Goal: Find specific page/section: Find specific page/section

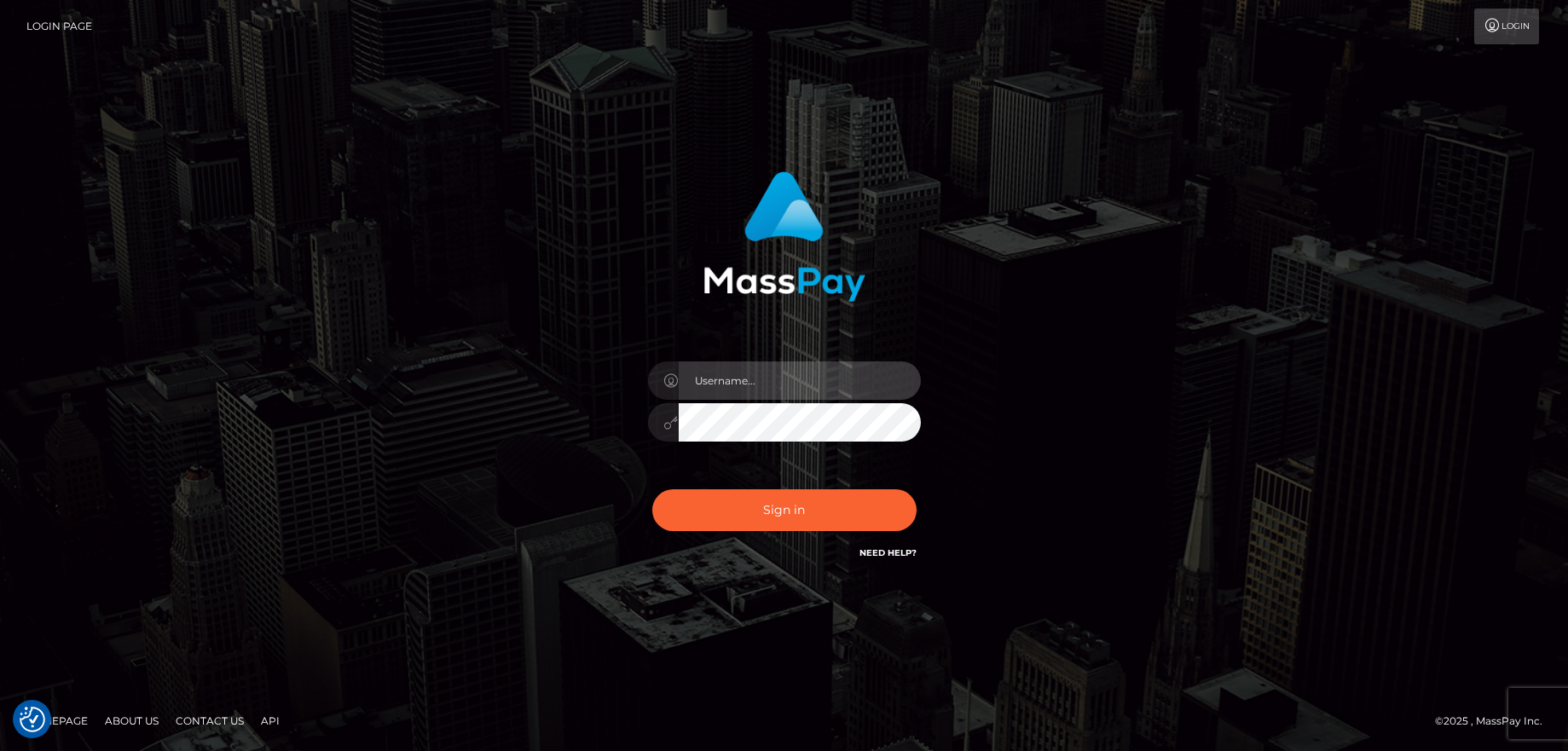
type input "balsaberisic"
click at [758, 532] on div "Sign in Need Help?" at bounding box center [784, 517] width 298 height 76
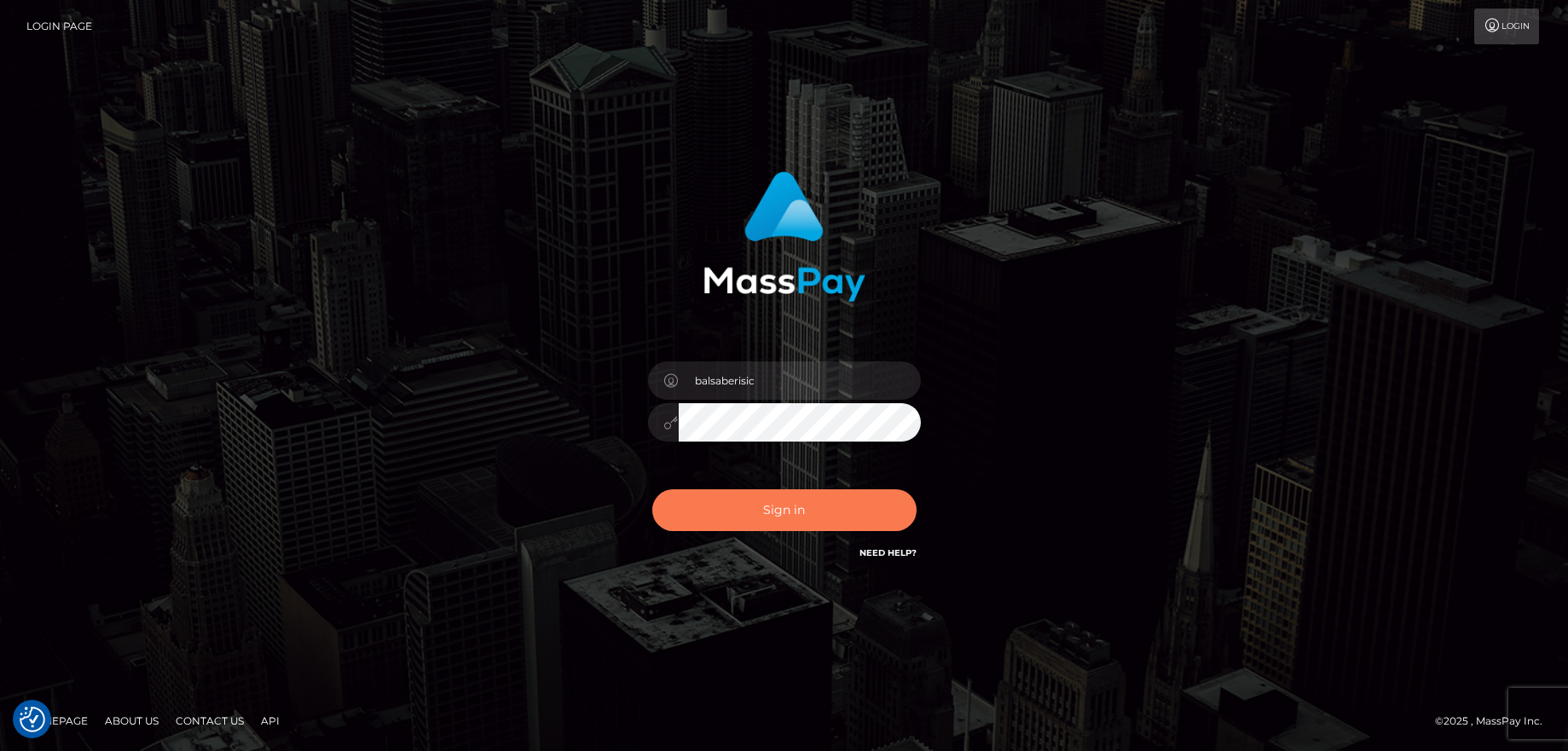
click at [759, 522] on button "Sign in" at bounding box center [784, 510] width 264 height 41
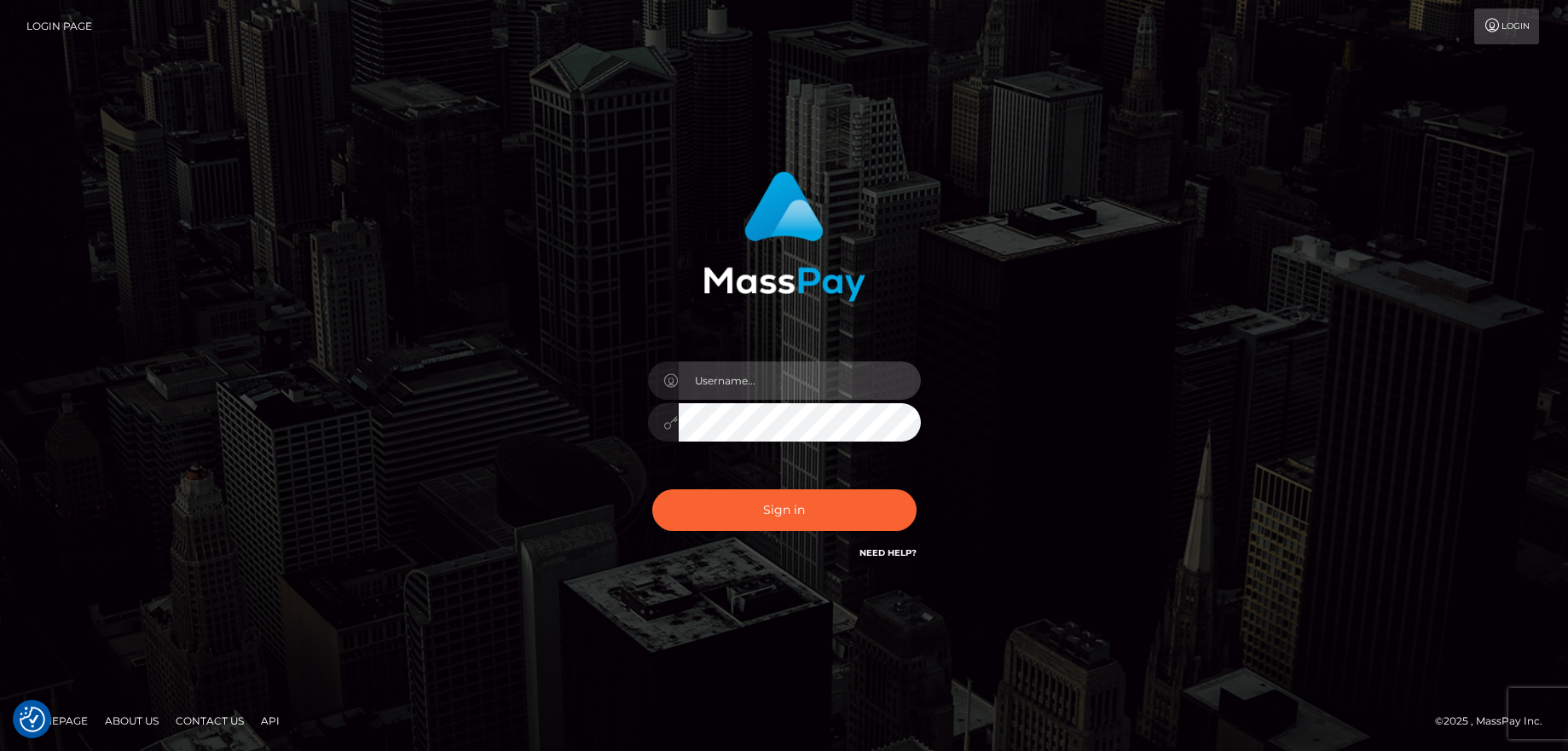
type input "balsaberisic"
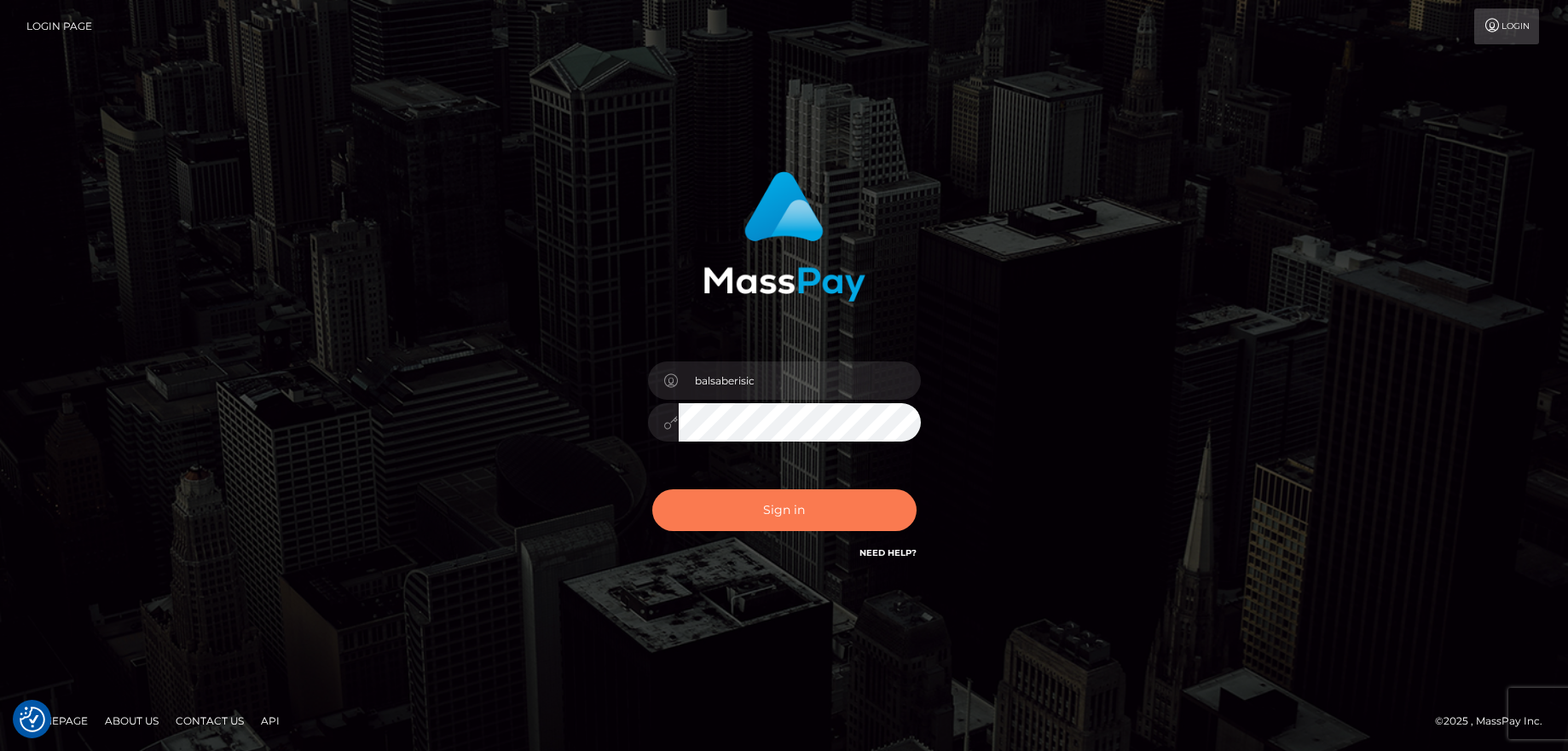
drag, startPoint x: 0, startPoint y: 0, endPoint x: 755, endPoint y: 518, distance: 915.6
click at [755, 518] on button "Sign in" at bounding box center [784, 510] width 264 height 41
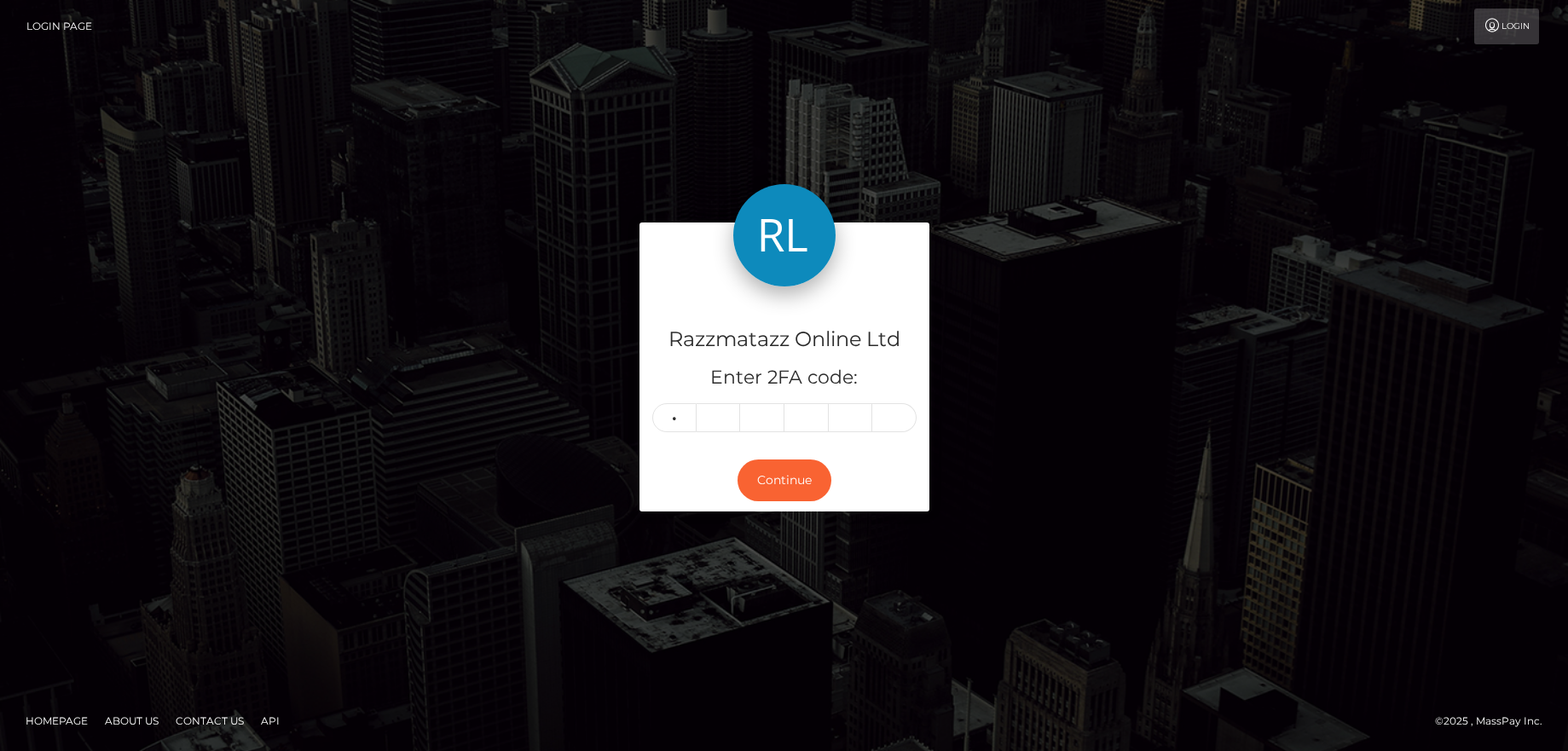
type input "4"
type input "1"
type input "9"
type input "7"
type input "9"
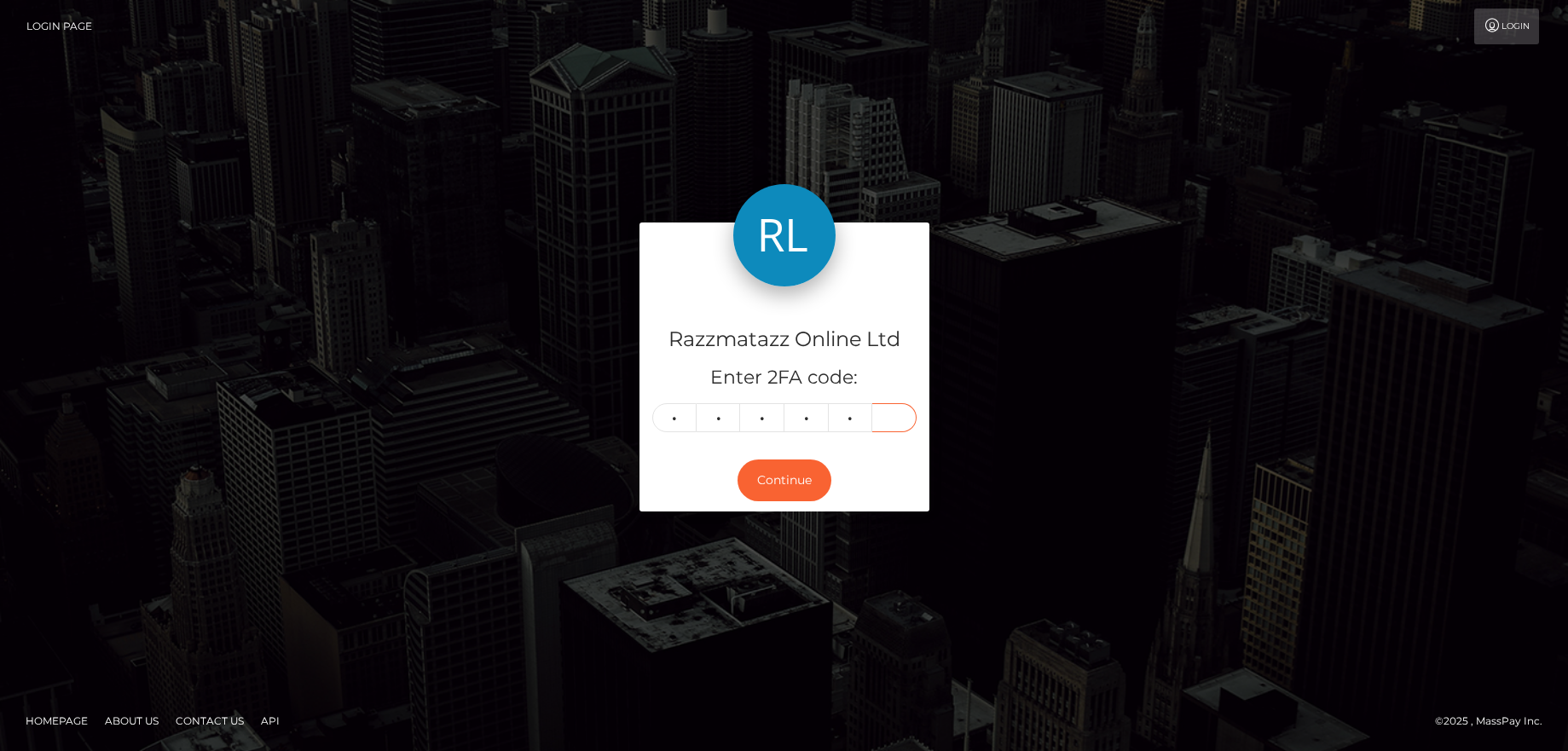
type input "1"
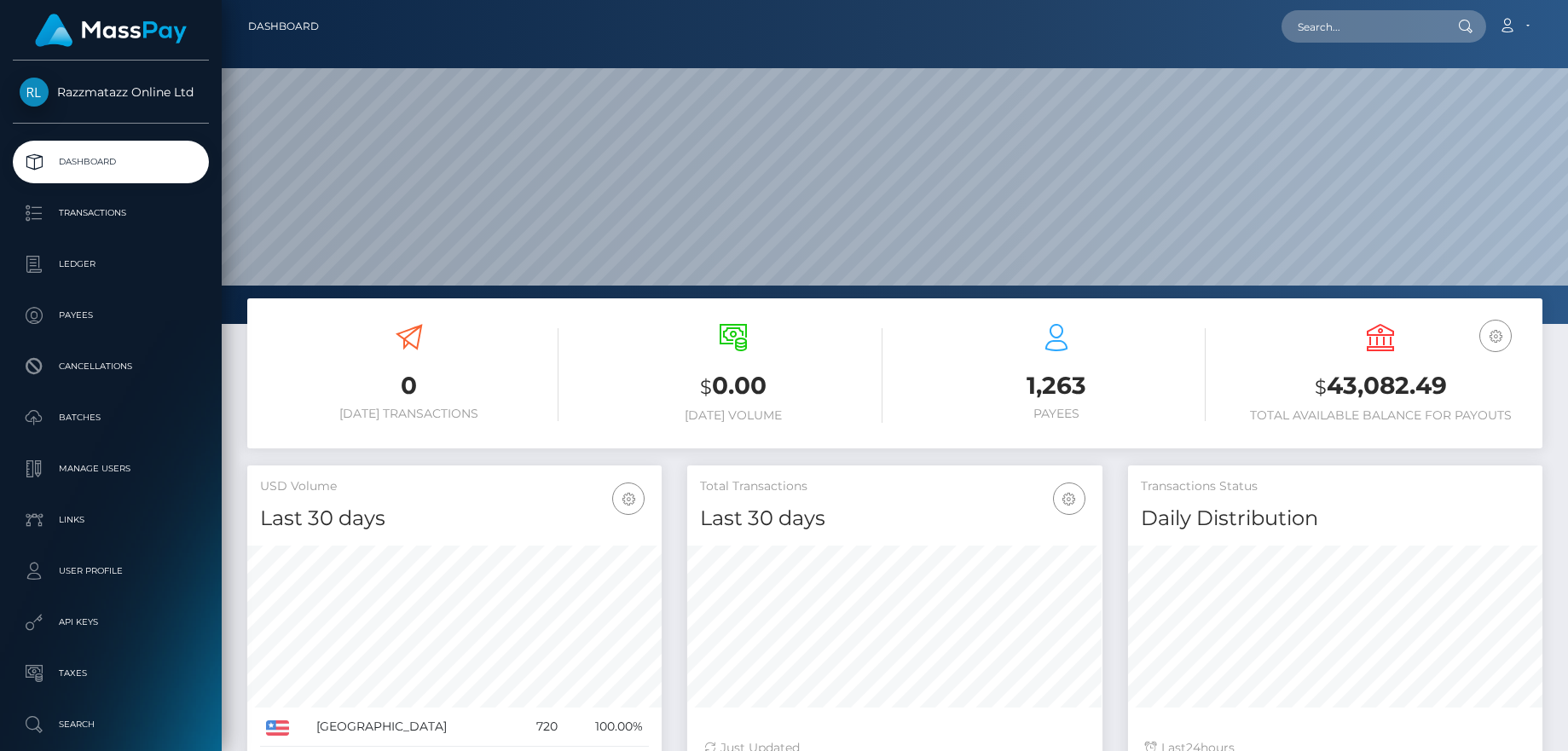
scroll to position [302, 416]
click at [1332, 25] on input "text" at bounding box center [1361, 26] width 161 height 32
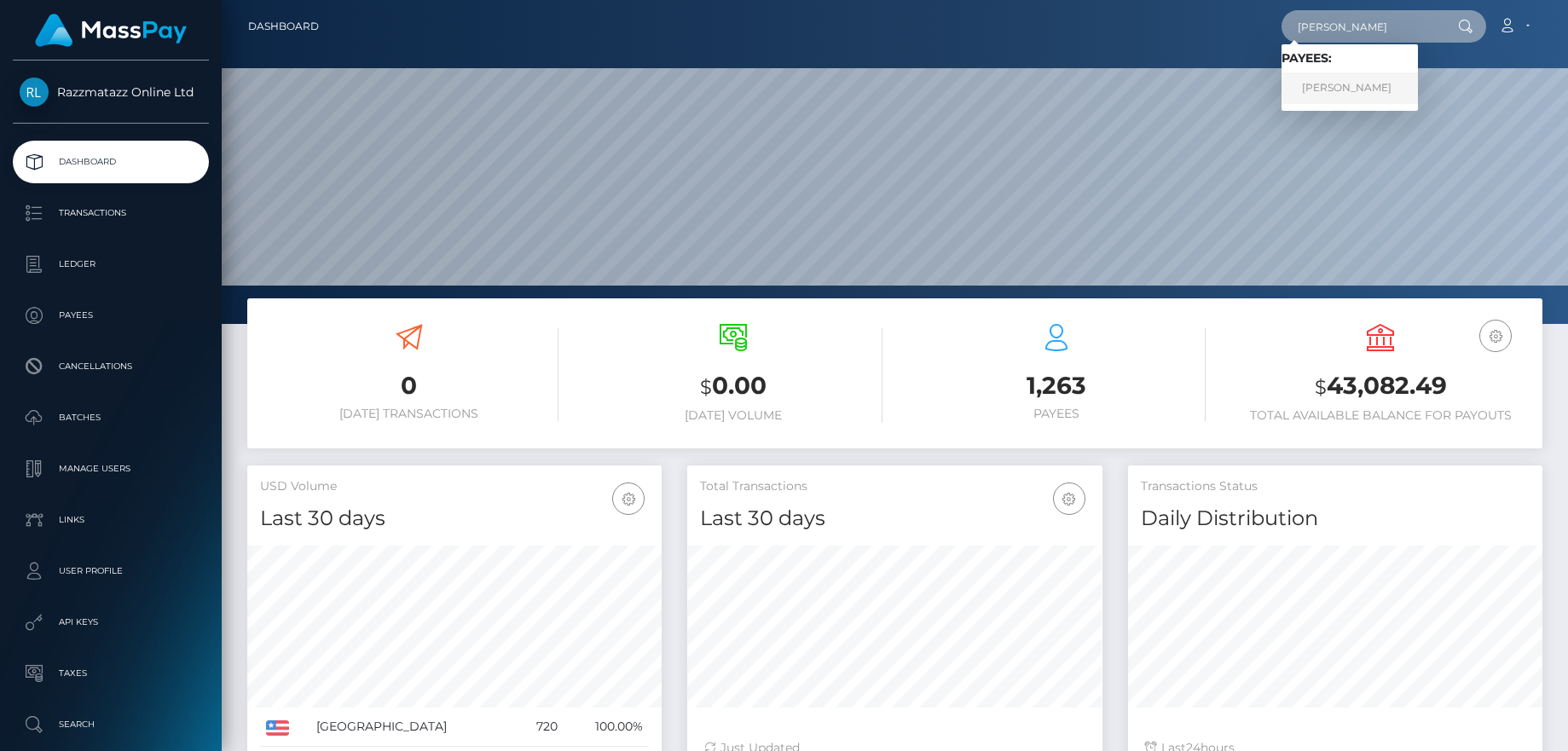
type input "watts"
click at [1369, 90] on link "Carlene Louise Watts" at bounding box center [1349, 89] width 137 height 31
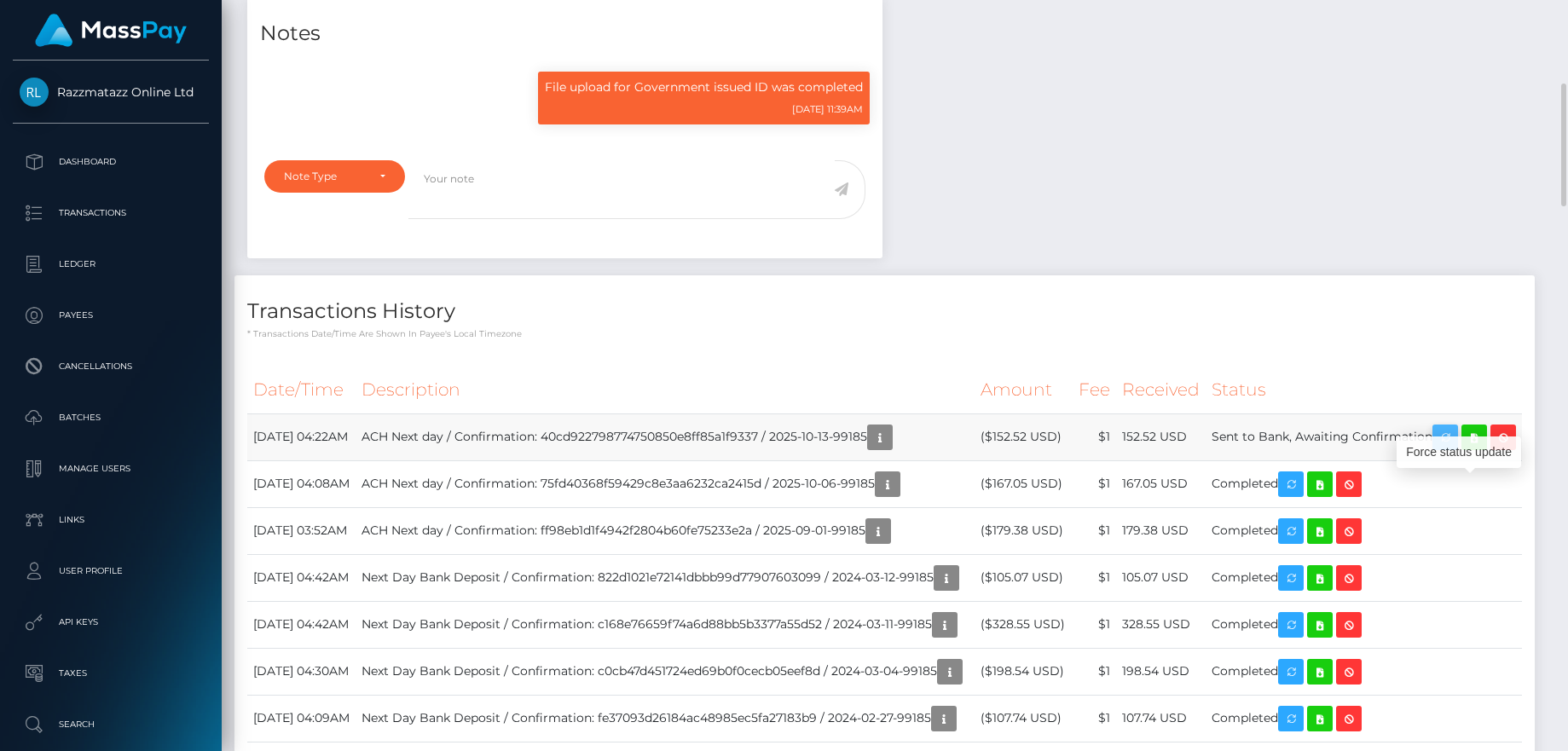
scroll to position [205, 416]
click at [1484, 448] on icon at bounding box center [1474, 438] width 21 height 22
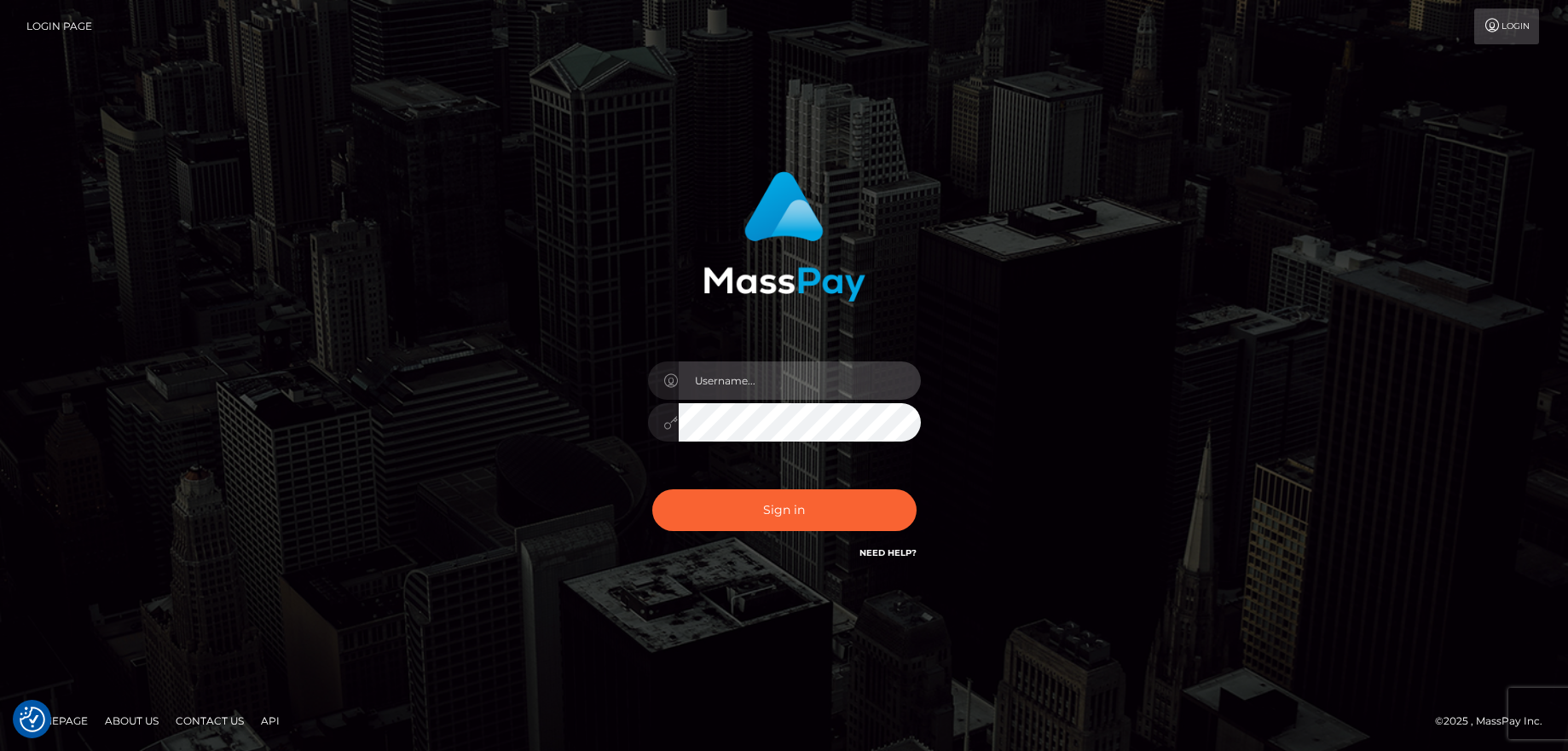
type input "balsaberisic"
click at [800, 485] on div "Sign in Need Help?" at bounding box center [784, 517] width 298 height 76
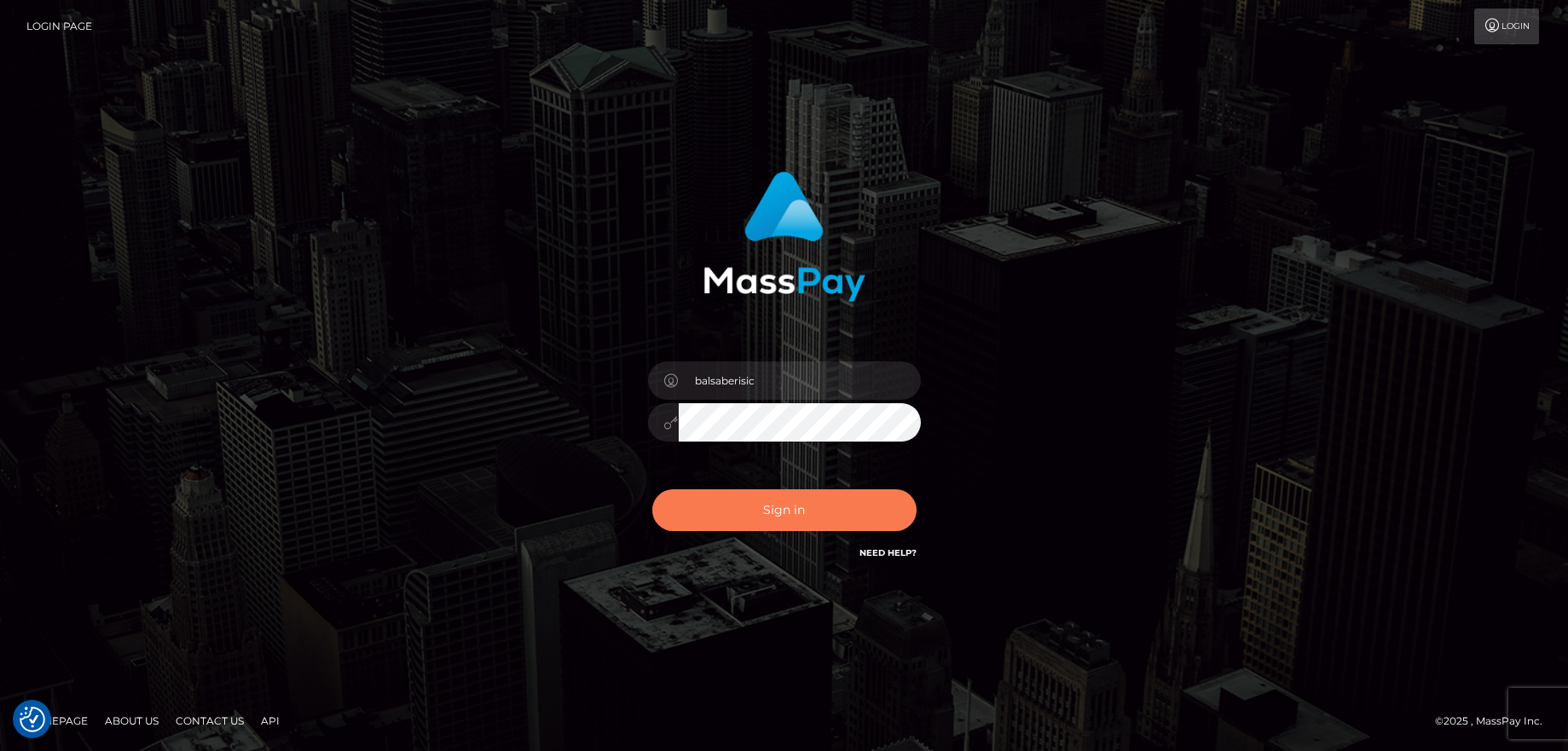
click at [791, 497] on button "Sign in" at bounding box center [784, 510] width 264 height 41
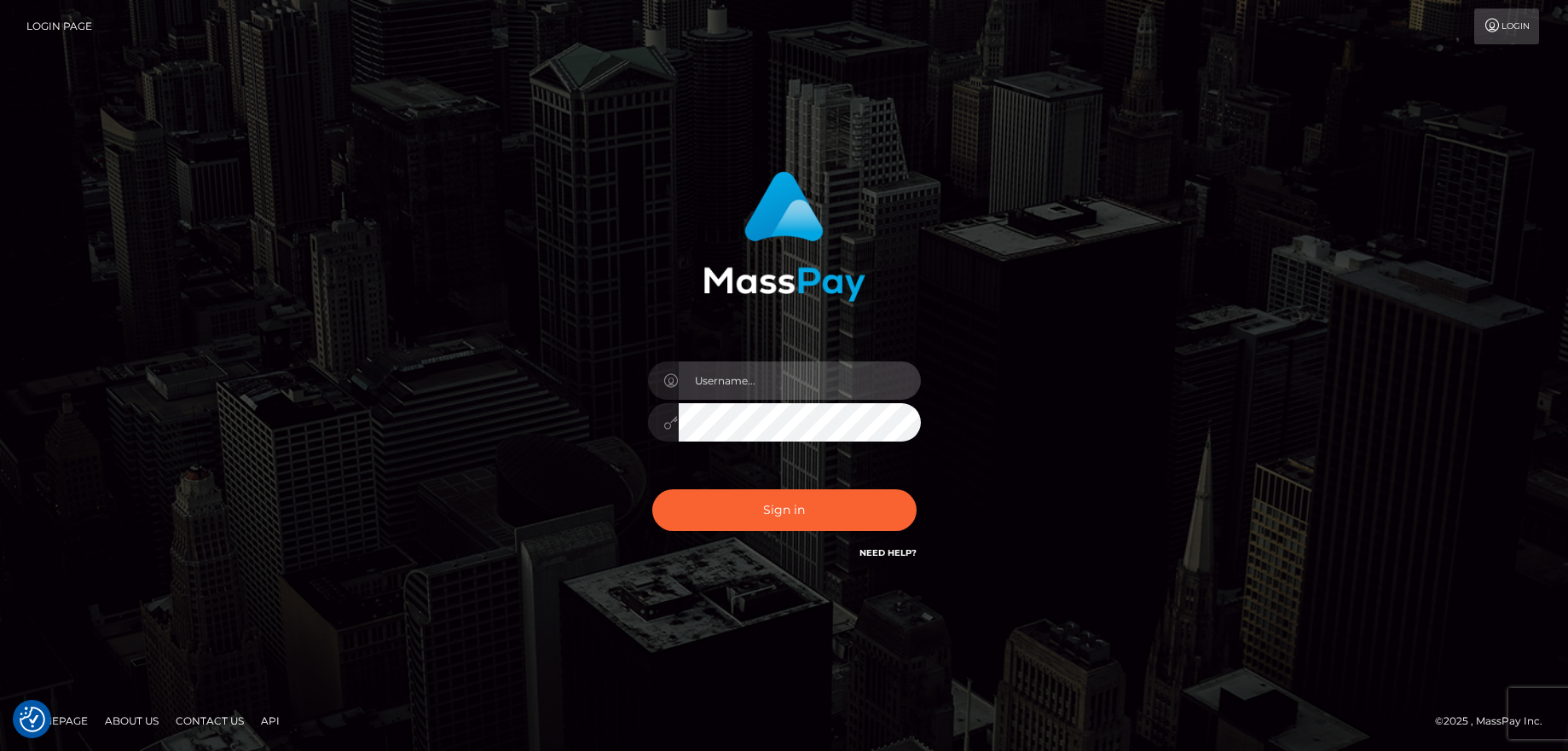
type input "balsaberisic"
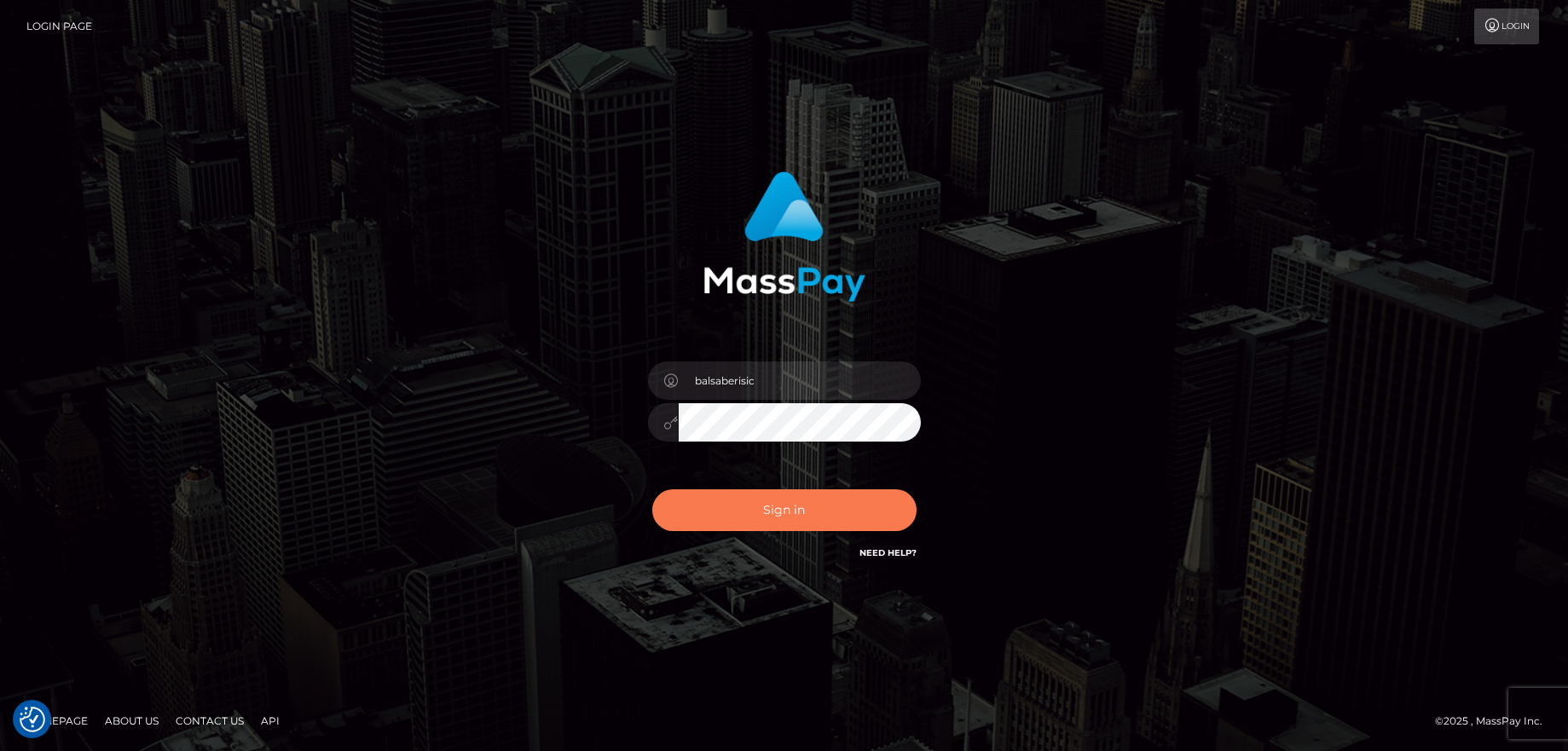
drag, startPoint x: 0, startPoint y: 0, endPoint x: 791, endPoint y: 497, distance: 934.2
click at [791, 497] on button "Sign in" at bounding box center [784, 510] width 264 height 41
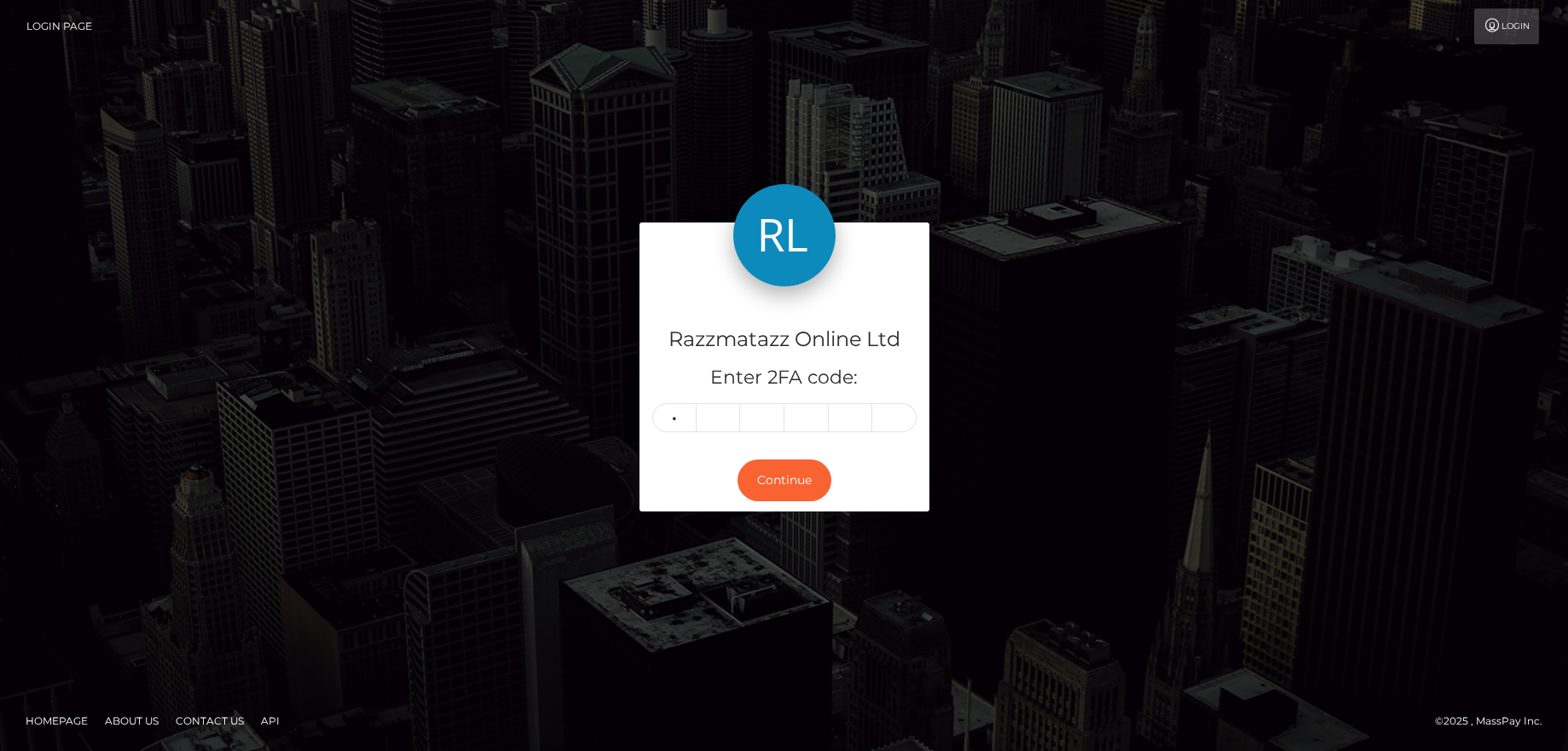
type input "8"
type input "3"
type input "1"
type input "4"
type input "6"
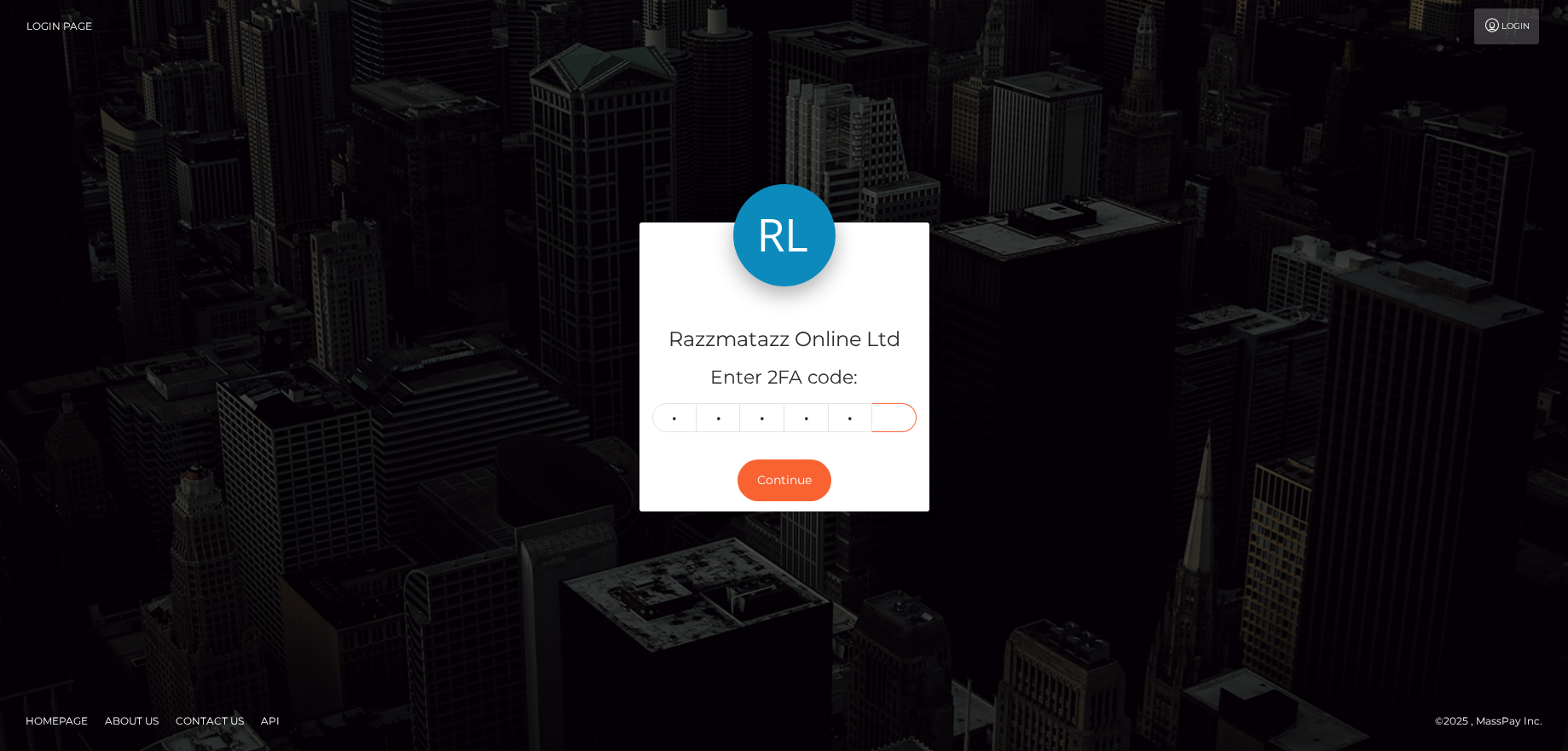
type input "2"
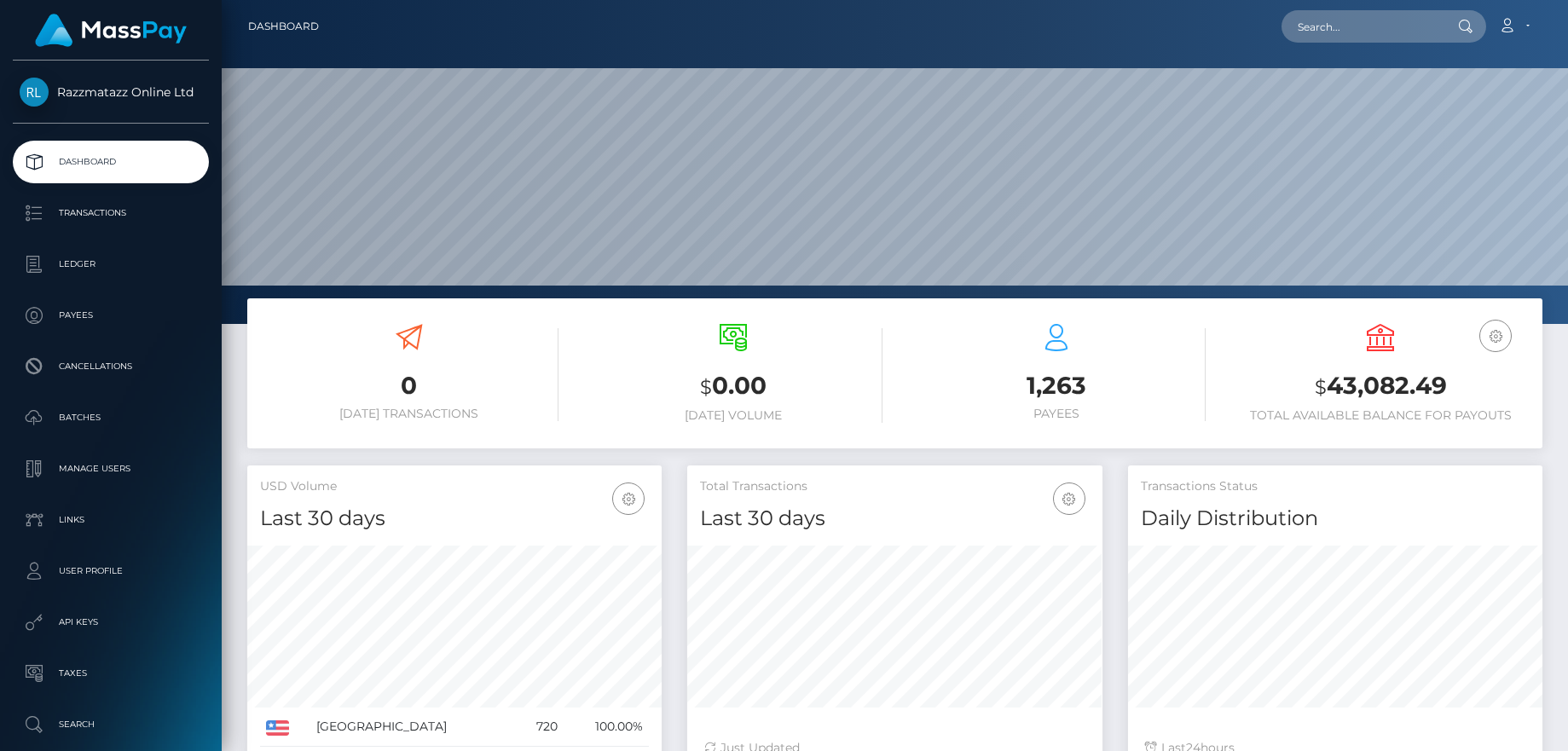
scroll to position [302, 416]
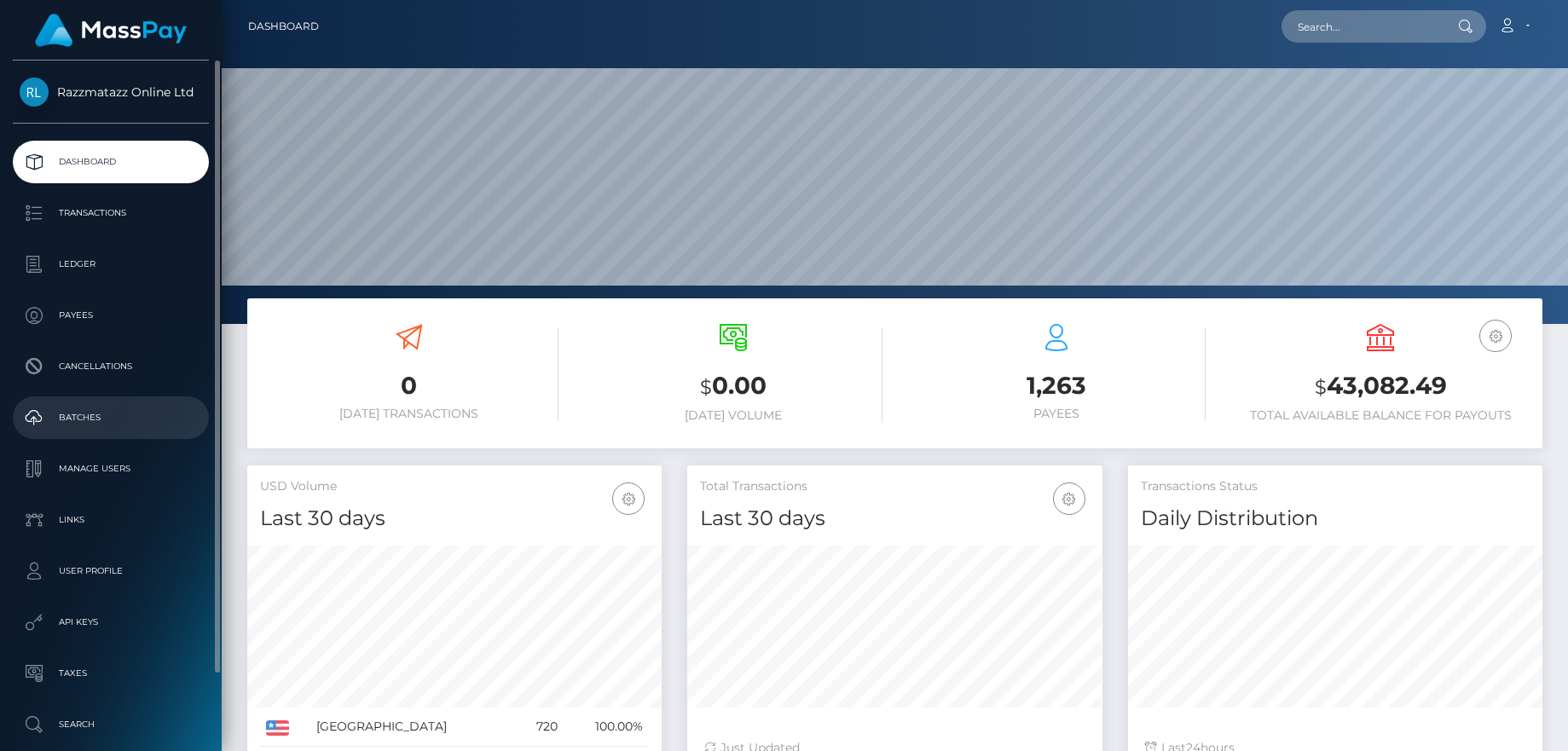
click at [141, 407] on p "Batches" at bounding box center [110, 417] width 182 height 26
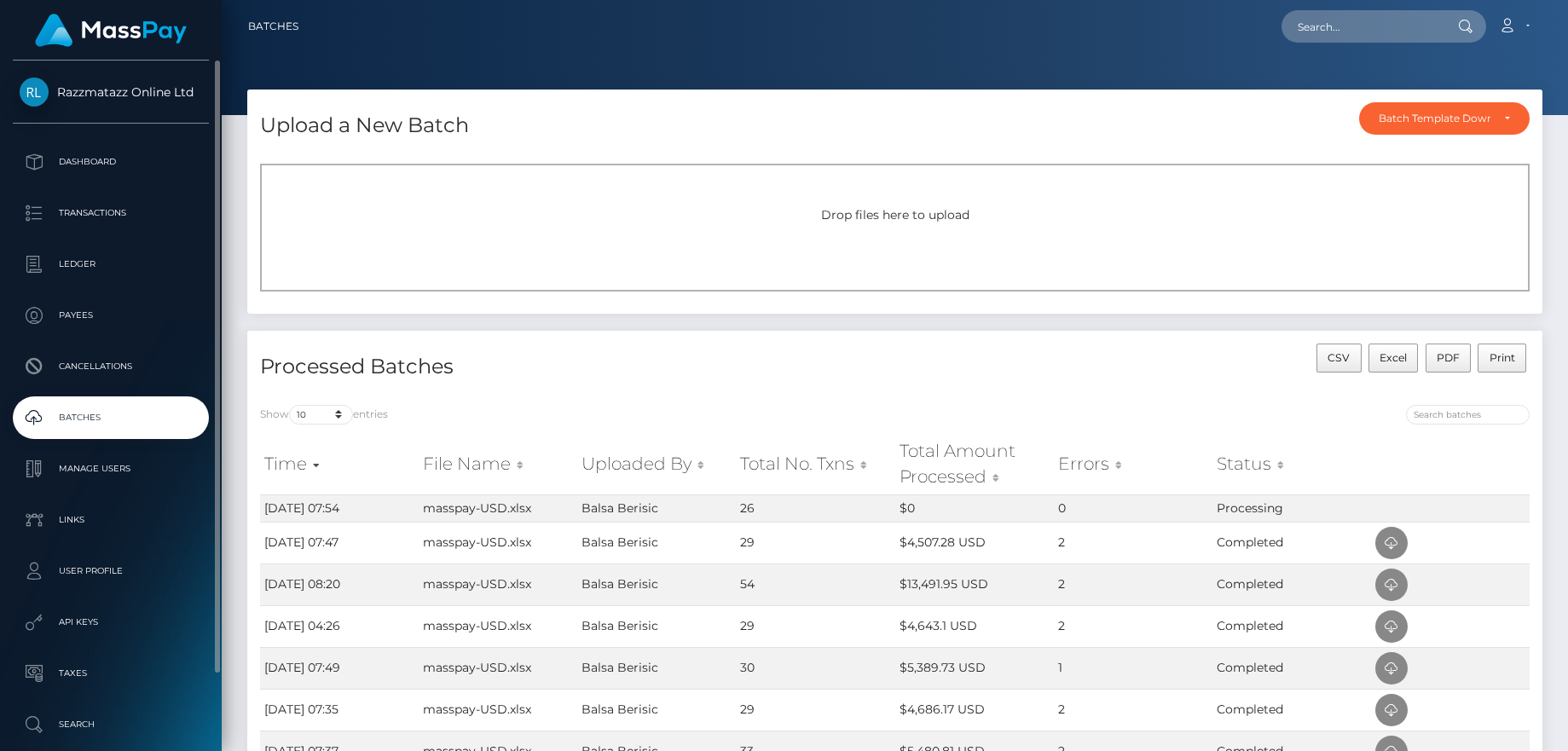
click at [102, 410] on p "Batches" at bounding box center [110, 417] width 182 height 26
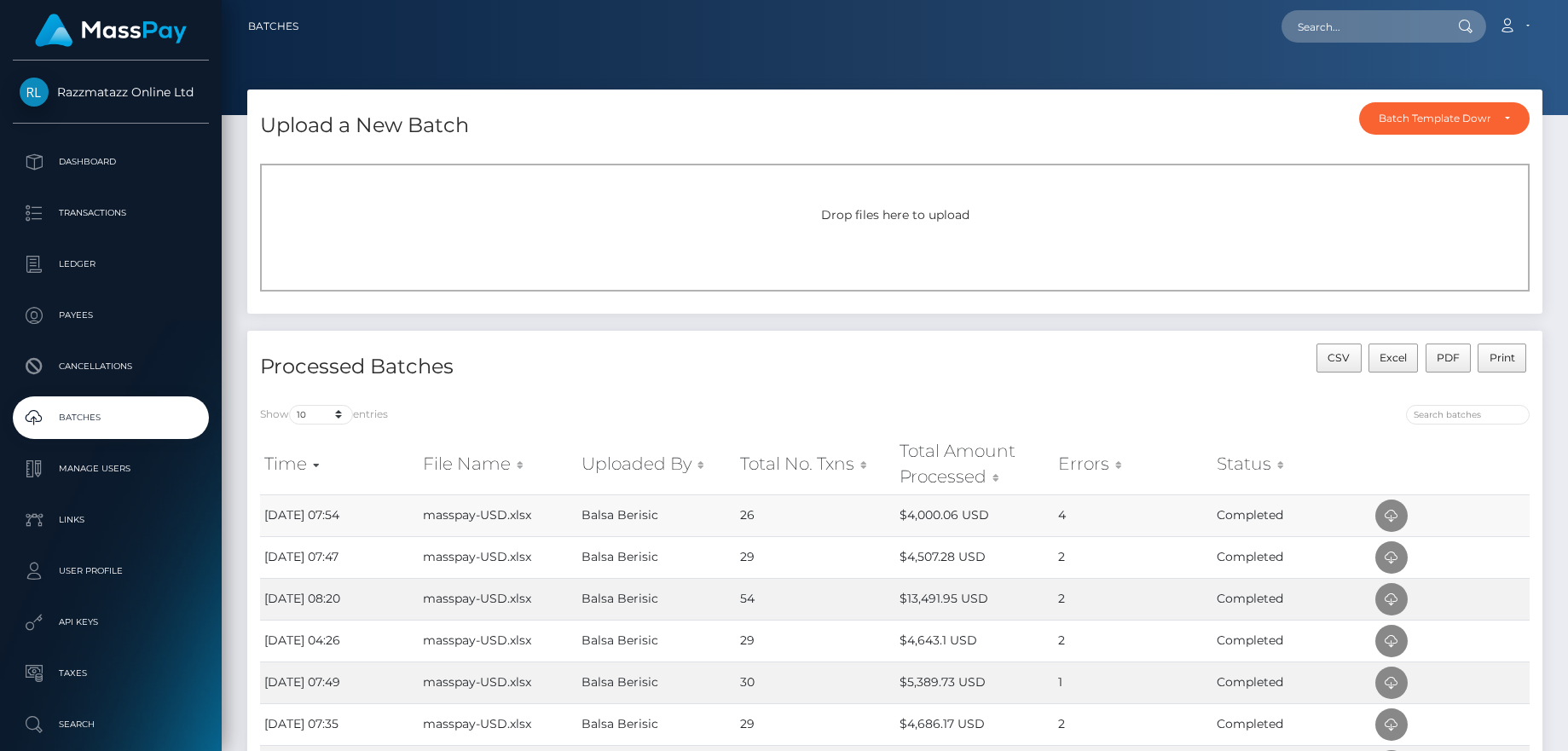
click at [1408, 512] on td at bounding box center [1450, 515] width 159 height 41
click at [1399, 513] on icon at bounding box center [1392, 516] width 21 height 22
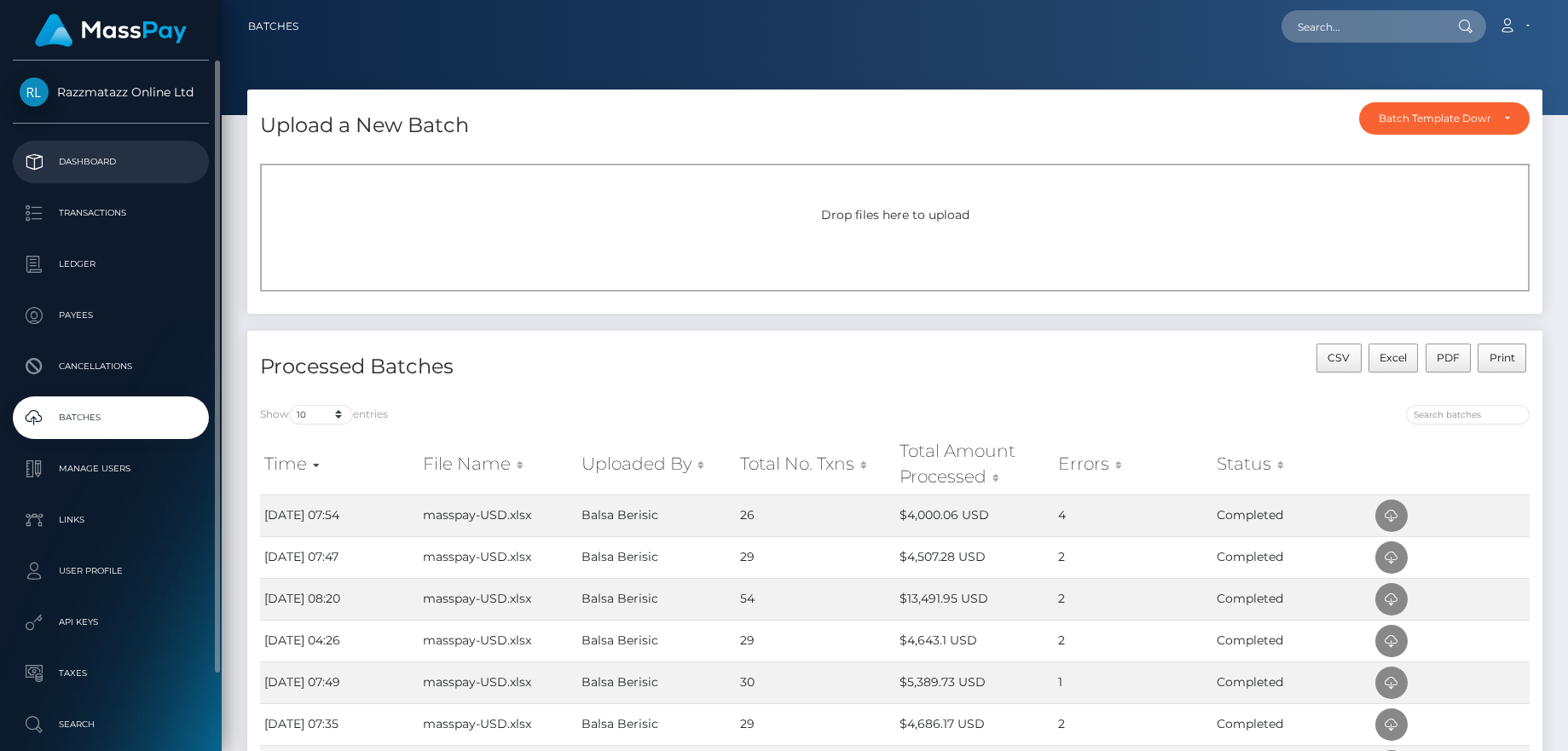
click at [178, 173] on p "Dashboard" at bounding box center [110, 162] width 182 height 26
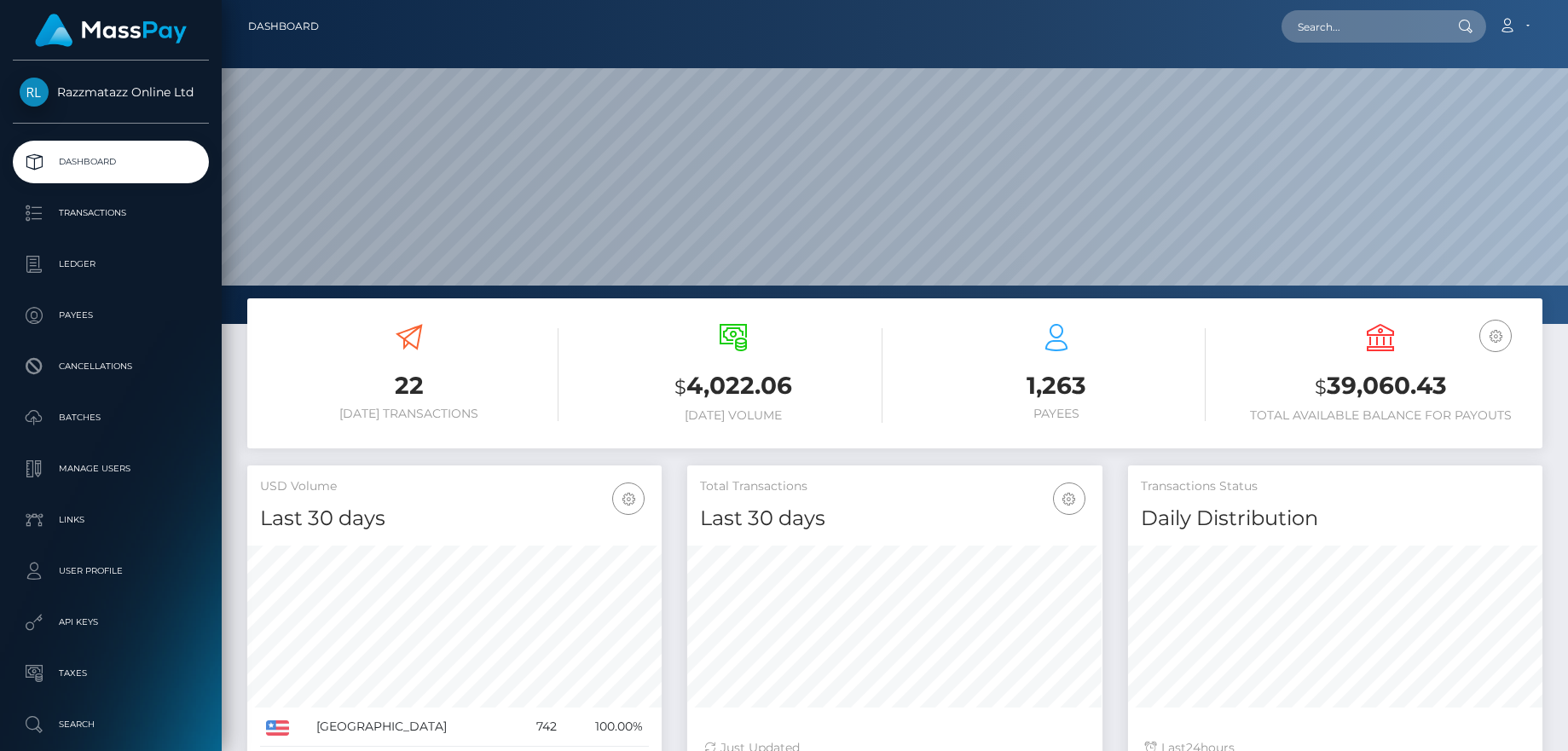
scroll to position [302, 416]
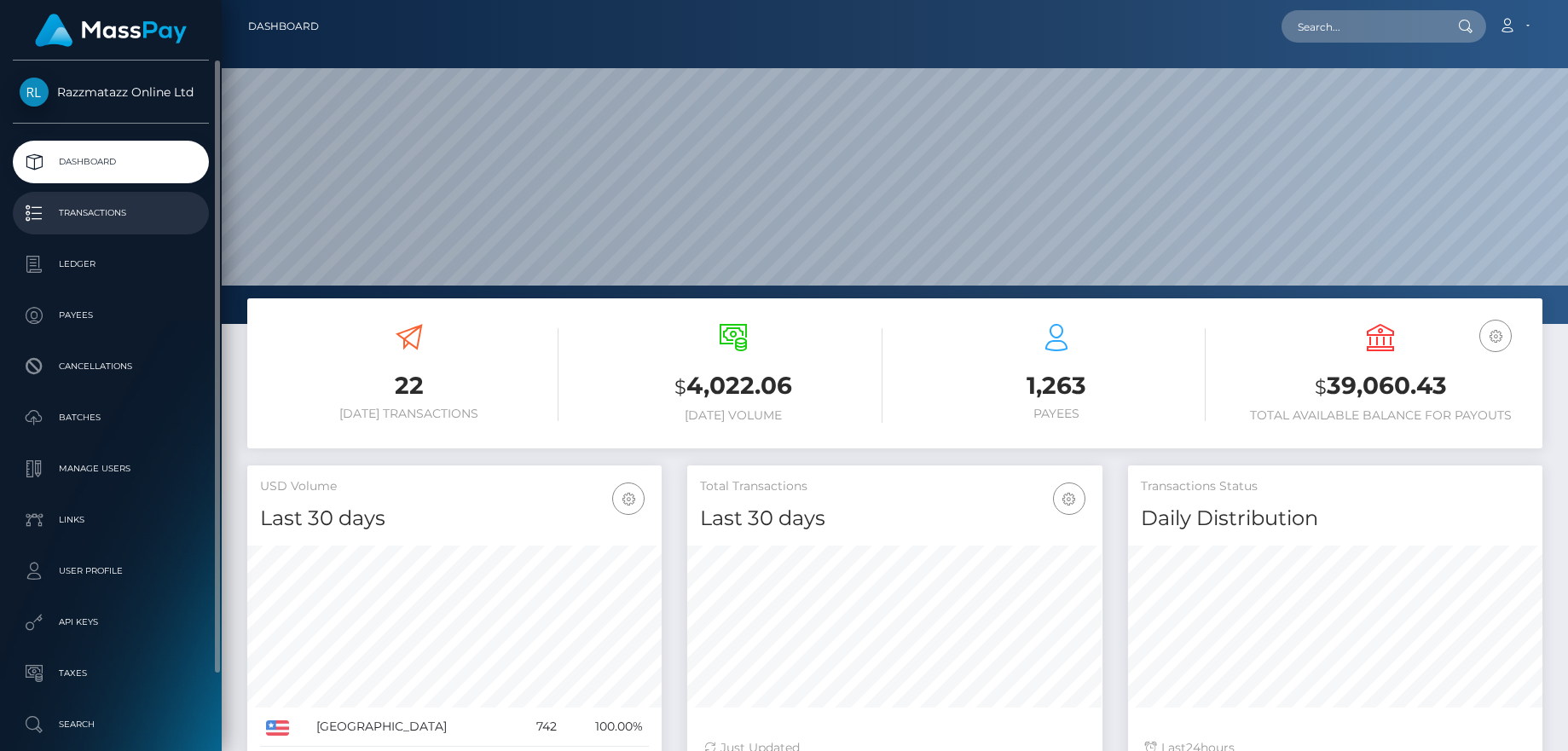
click at [113, 213] on p "Transactions" at bounding box center [110, 213] width 182 height 26
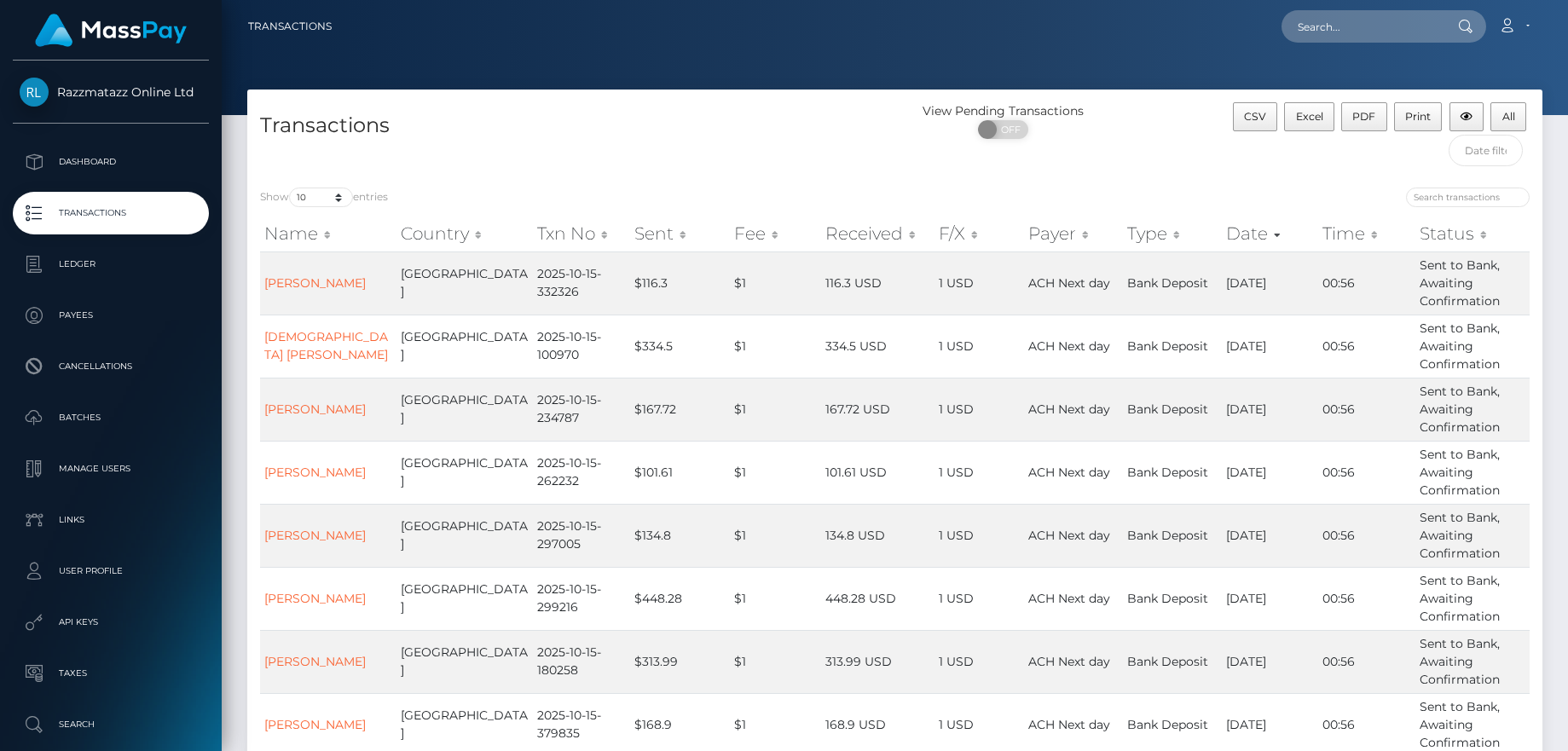
scroll to position [303, 0]
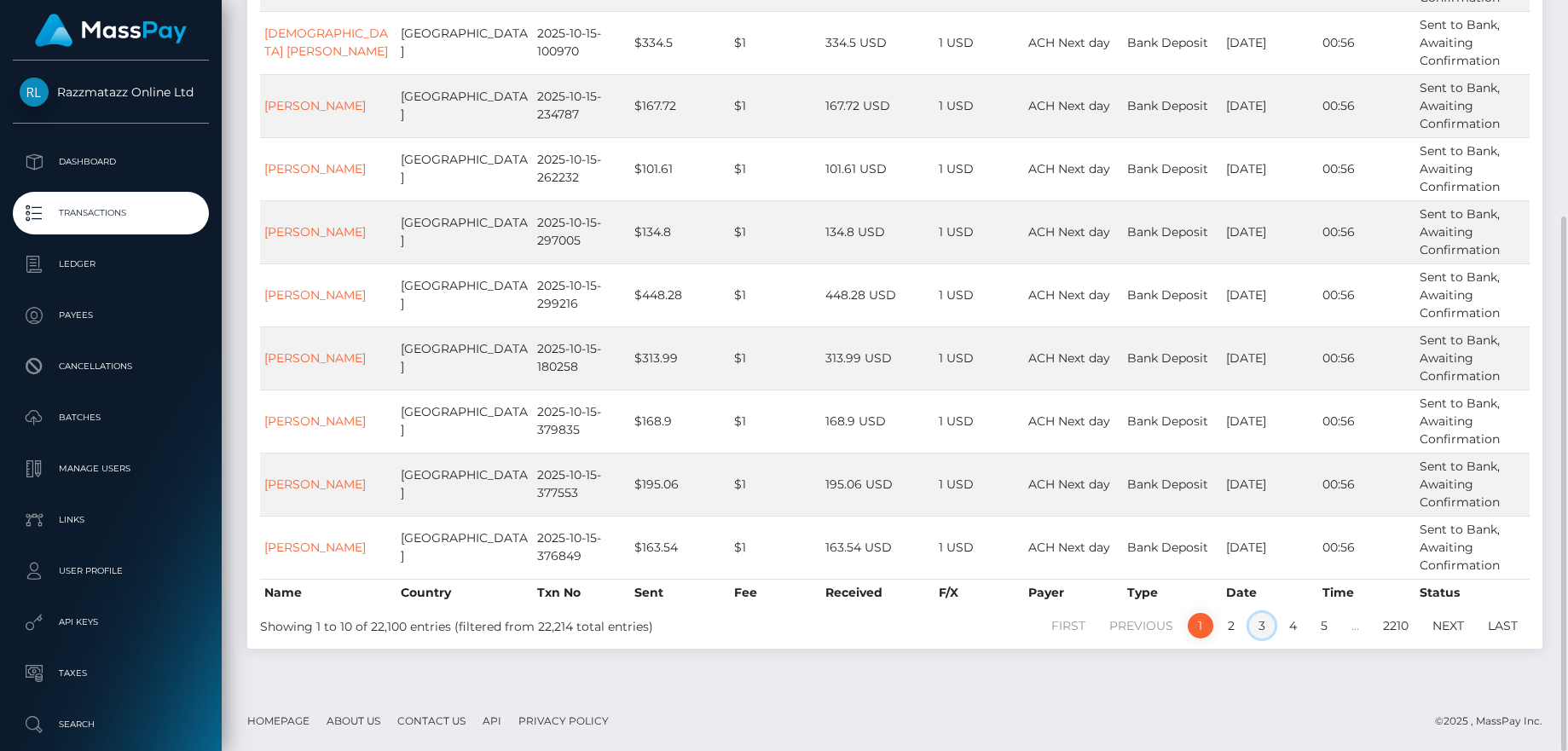
click at [1256, 622] on link "3" at bounding box center [1262, 626] width 26 height 26
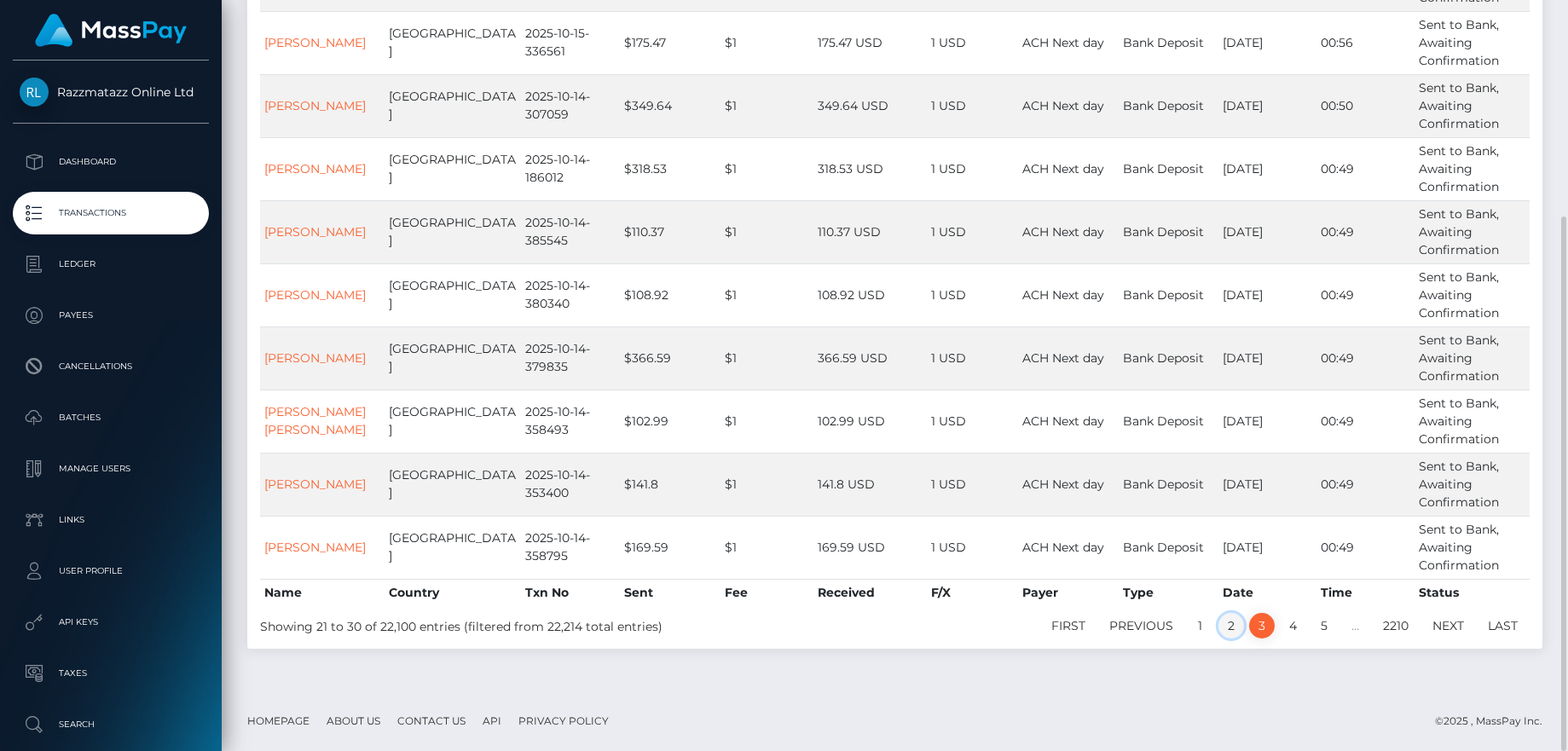
click at [1226, 631] on link "2" at bounding box center [1231, 626] width 26 height 26
click at [1198, 632] on link "1" at bounding box center [1201, 626] width 26 height 26
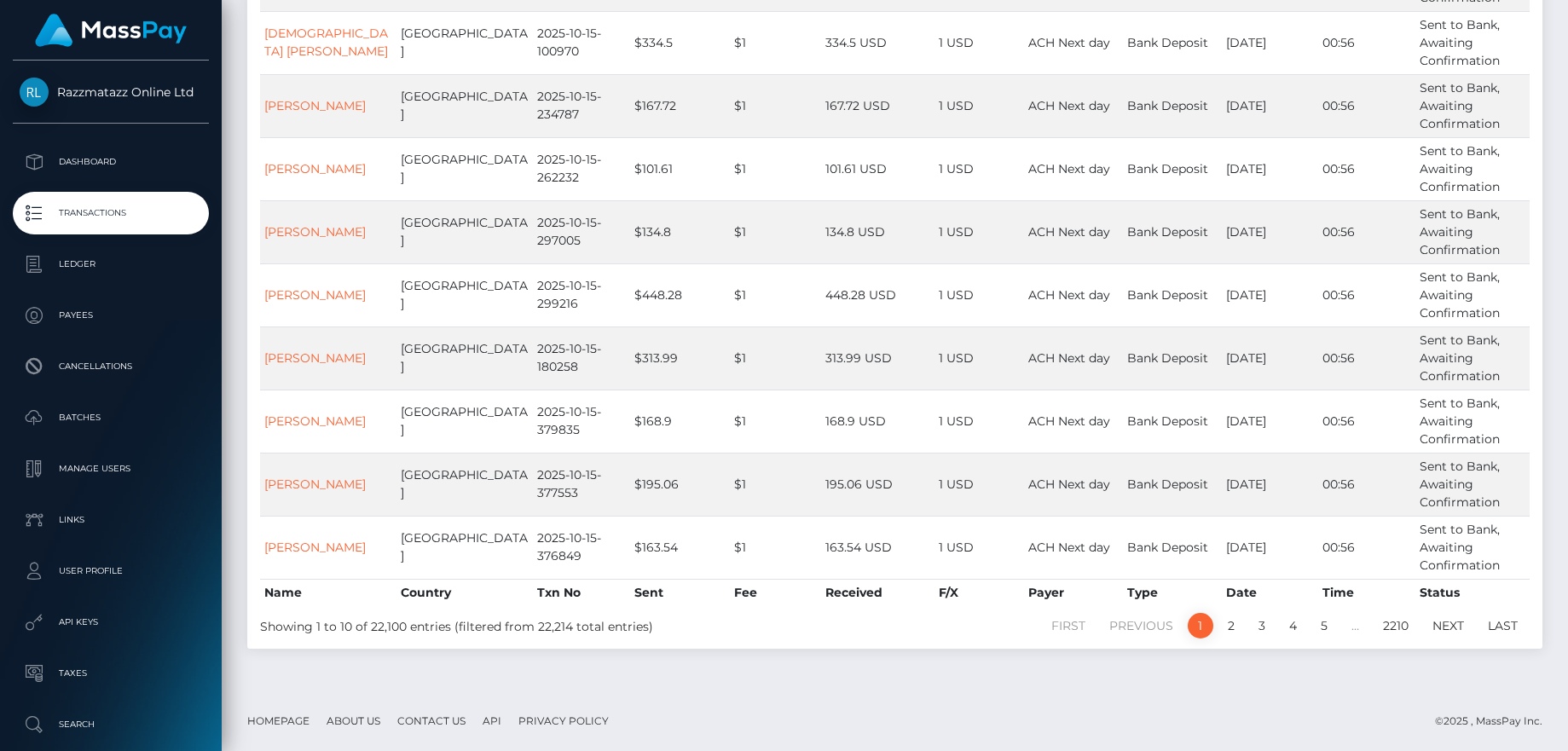
scroll to position [175, 0]
